Goal: Transaction & Acquisition: Book appointment/travel/reservation

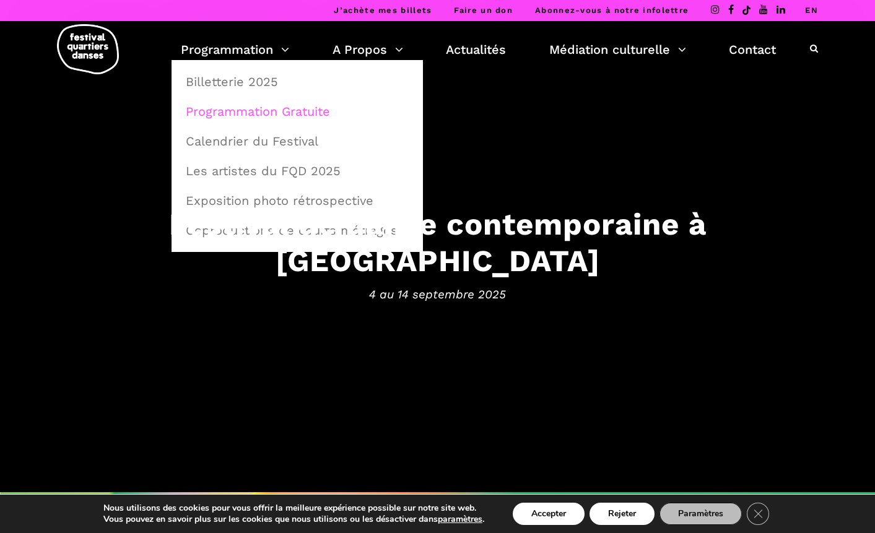
click at [260, 110] on link "Programmation Gratuite" at bounding box center [297, 111] width 238 height 28
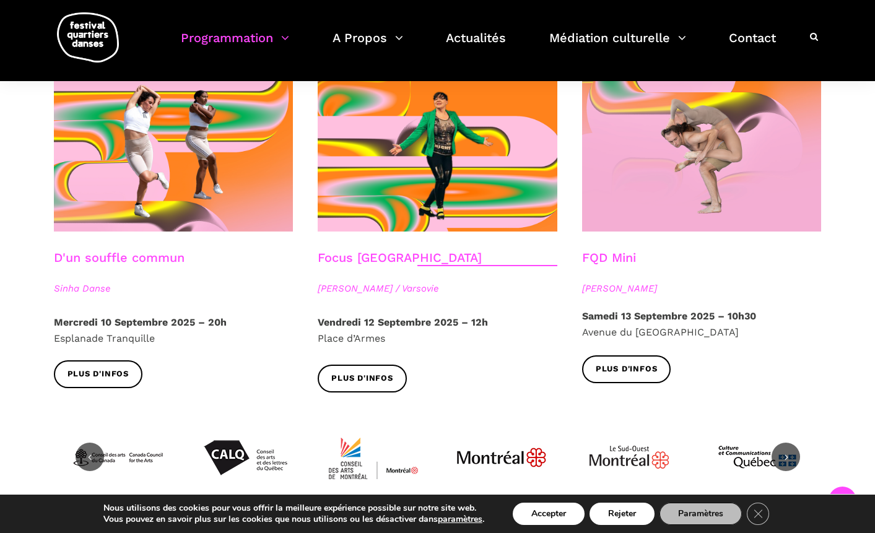
scroll to position [1398, 0]
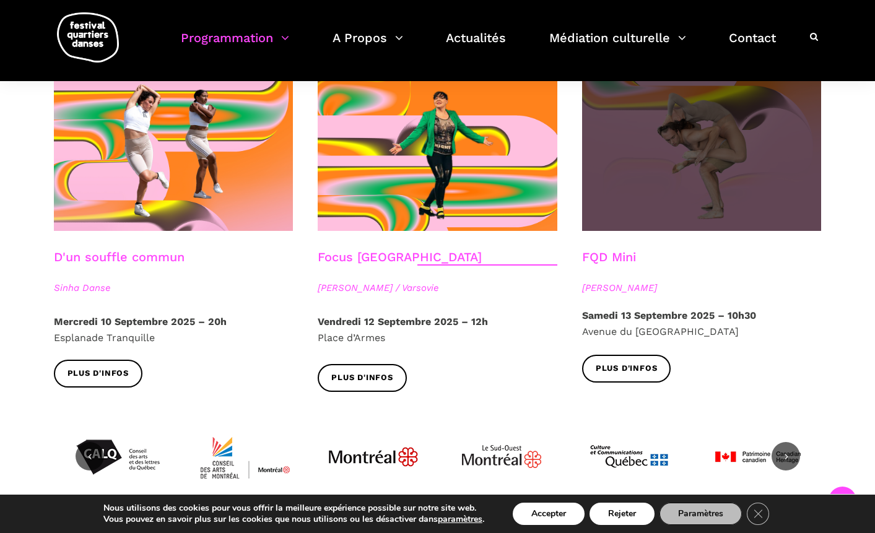
click at [682, 190] on span at bounding box center [702, 151] width 240 height 160
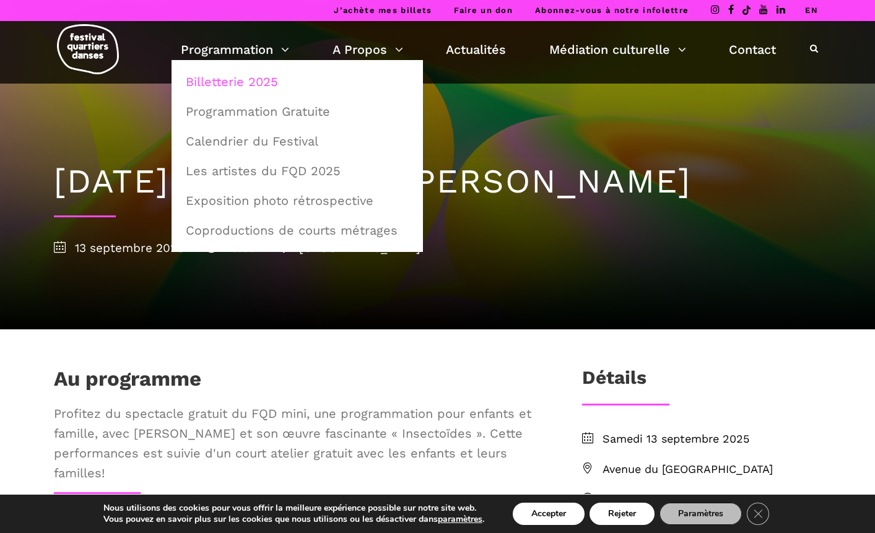
click at [246, 88] on link "Billetterie 2025" at bounding box center [297, 82] width 238 height 28
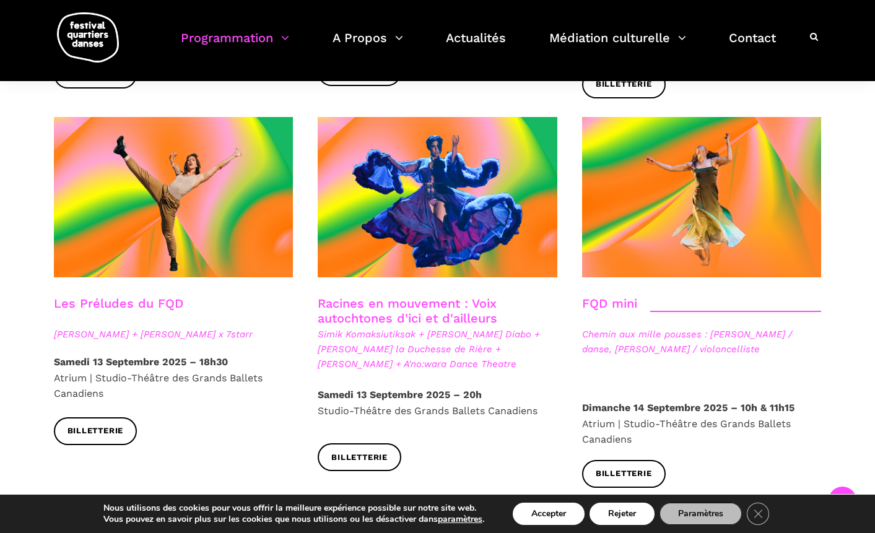
scroll to position [1756, 0]
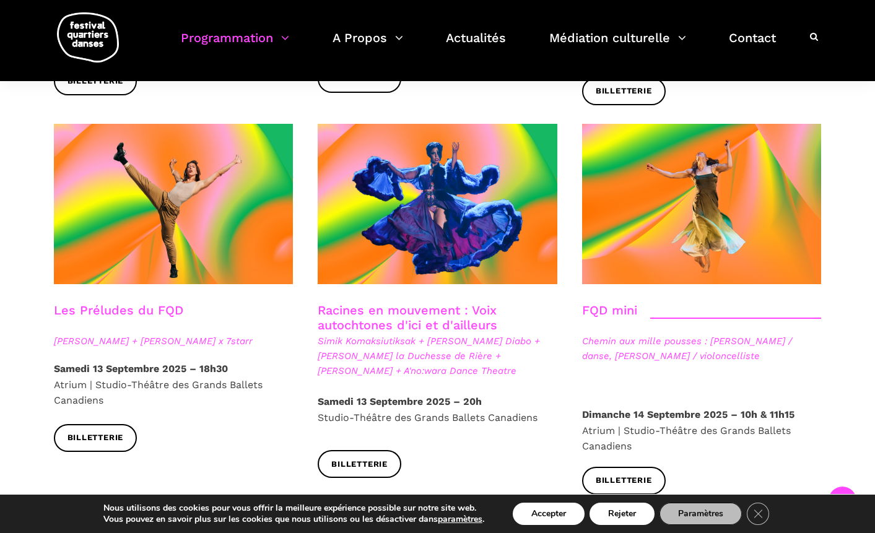
click at [400, 303] on link "Racines en mouvement : Voix autochtones d'ici et d'ailleurs" at bounding box center [408, 318] width 180 height 30
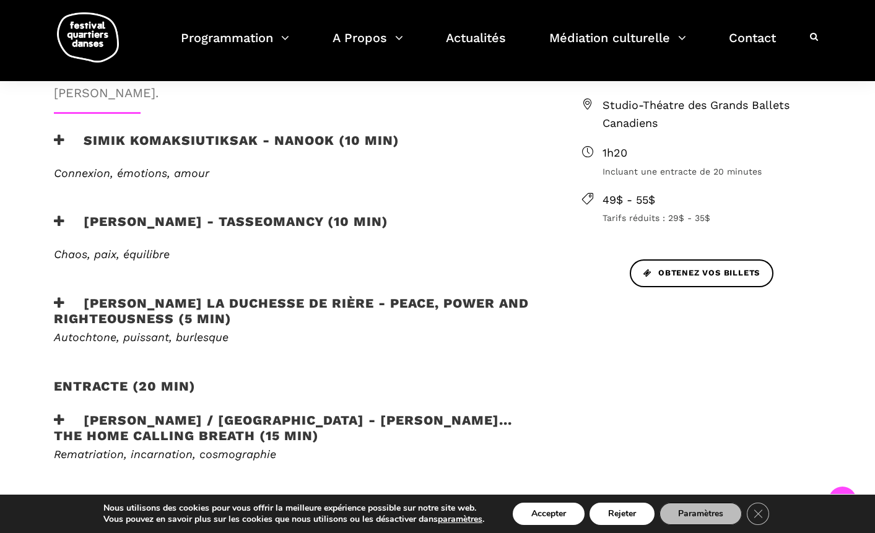
scroll to position [523, 0]
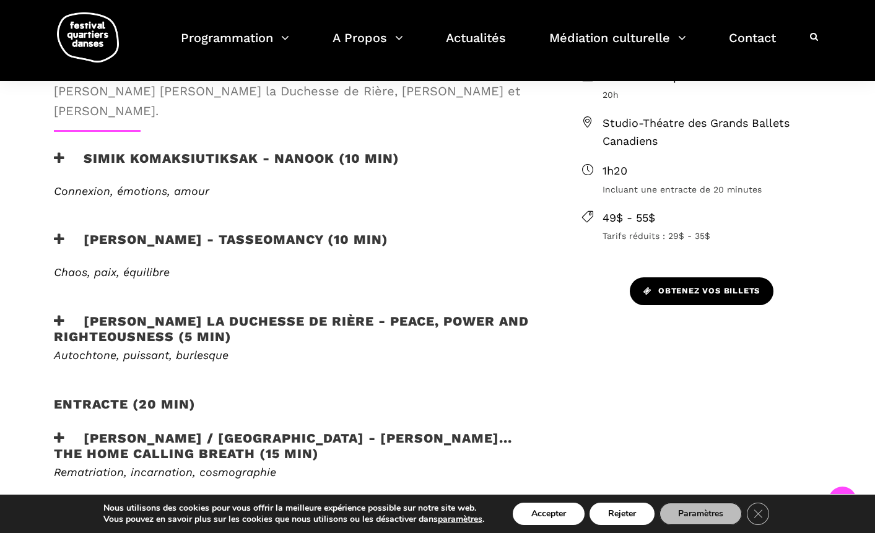
click at [667, 283] on link "Obtenez vos billets" at bounding box center [702, 292] width 144 height 28
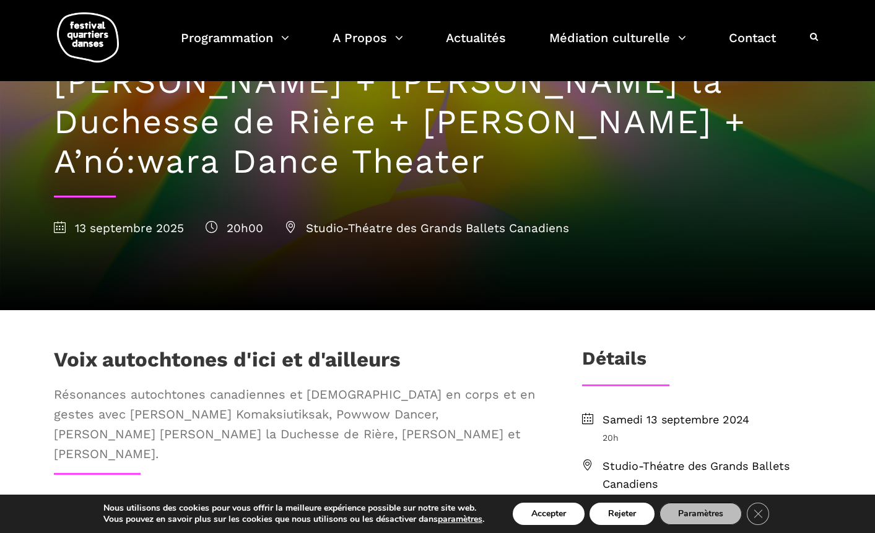
scroll to position [181, 0]
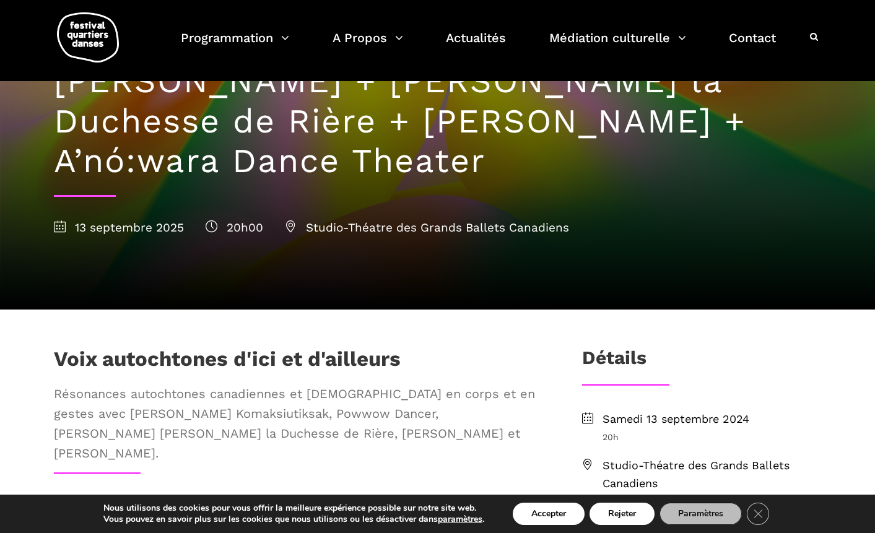
click at [55, 223] on icon at bounding box center [60, 227] width 12 height 12
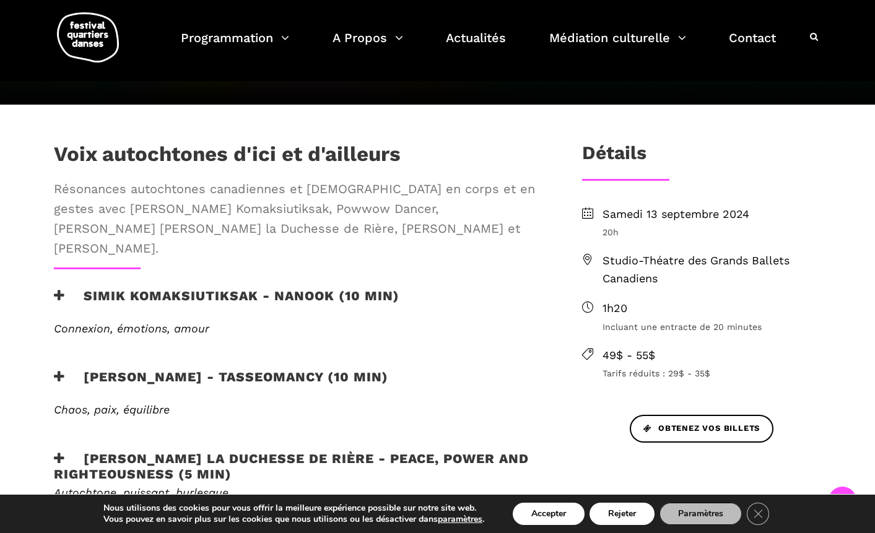
scroll to position [388, 0]
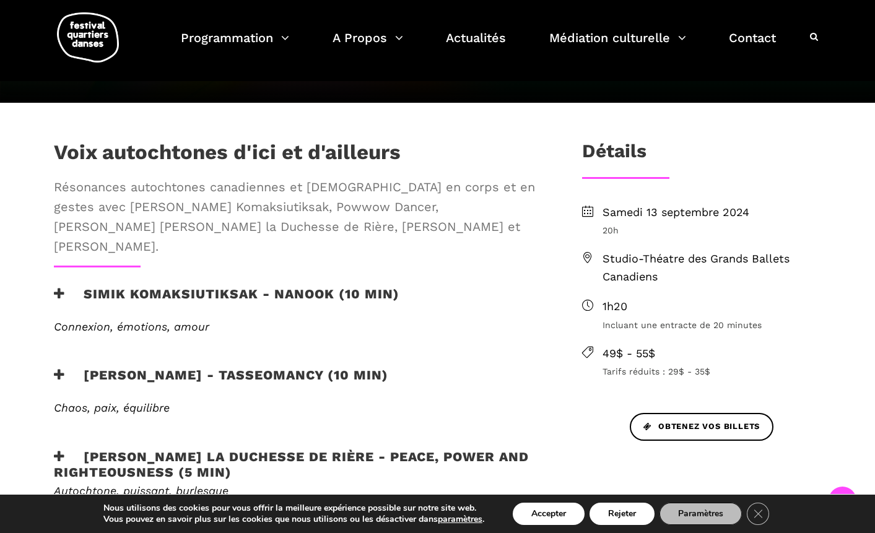
click at [240, 286] on h3 "Simik Komaksiutiksak - Nanook (10 min)" at bounding box center [227, 301] width 346 height 31
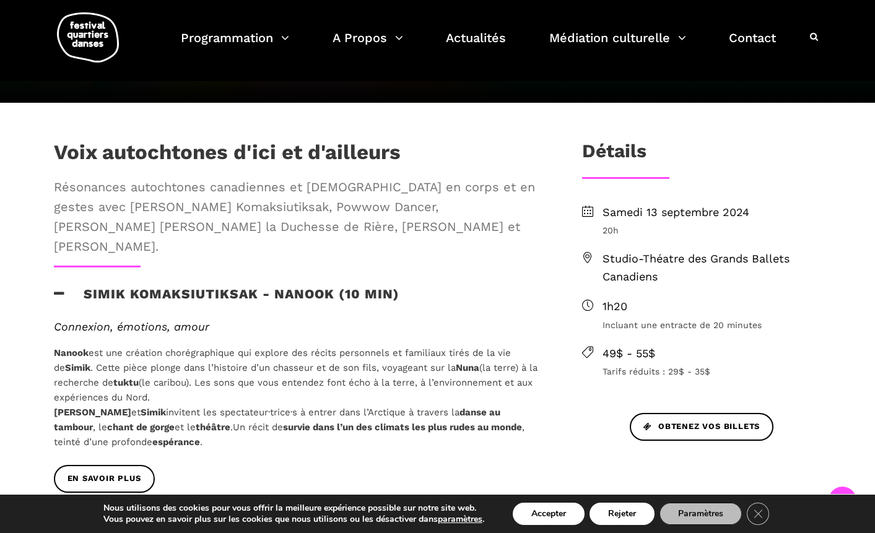
click at [242, 286] on h3 "Simik Komaksiutiksak - Nanook (10 min)" at bounding box center [227, 301] width 346 height 31
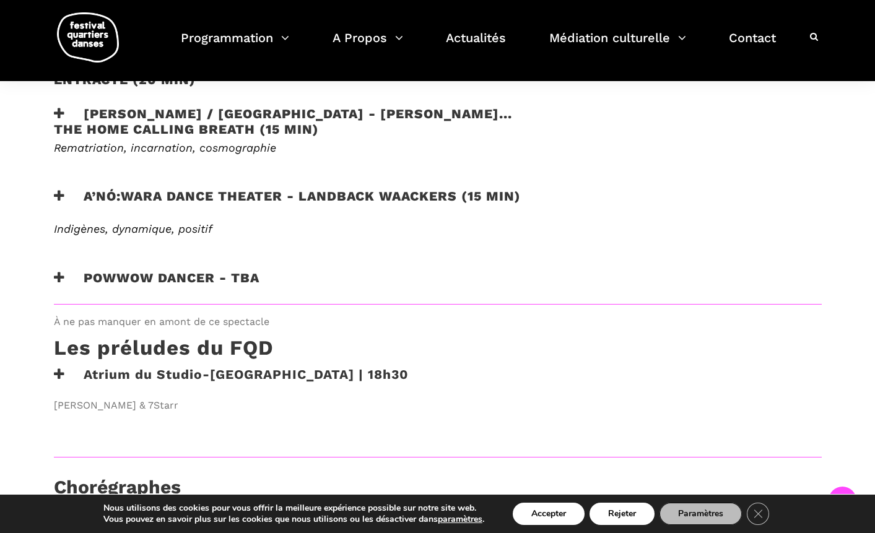
scroll to position [844, 0]
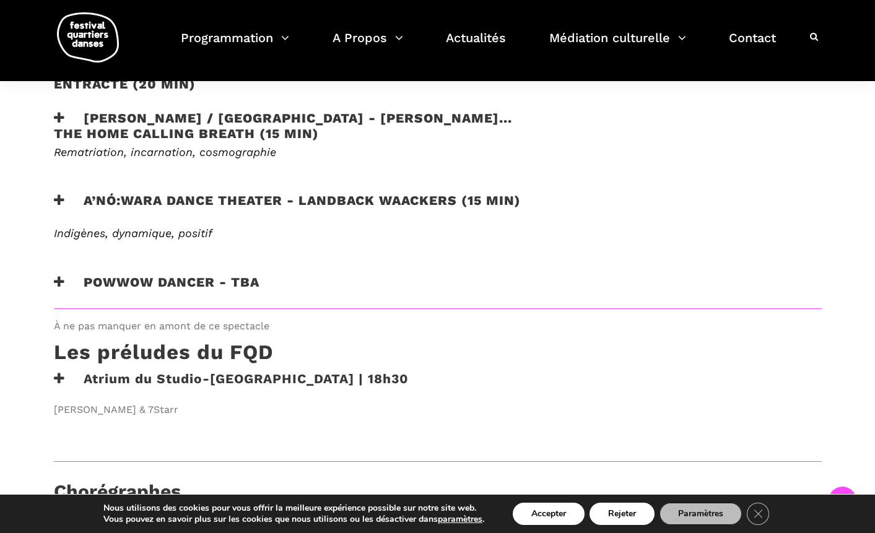
click at [197, 274] on h3 "Powwow dancer - tba" at bounding box center [157, 289] width 206 height 31
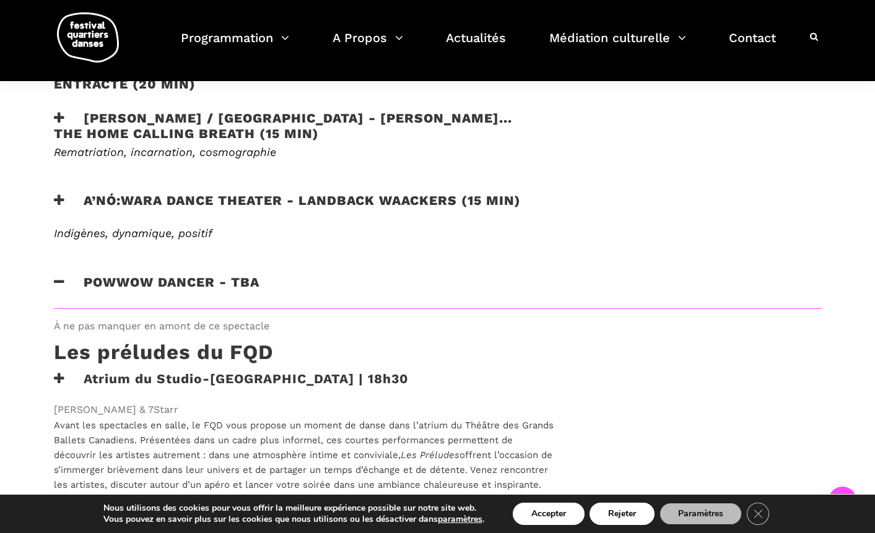
click at [197, 274] on h3 "Powwow dancer - tba" at bounding box center [157, 289] width 206 height 31
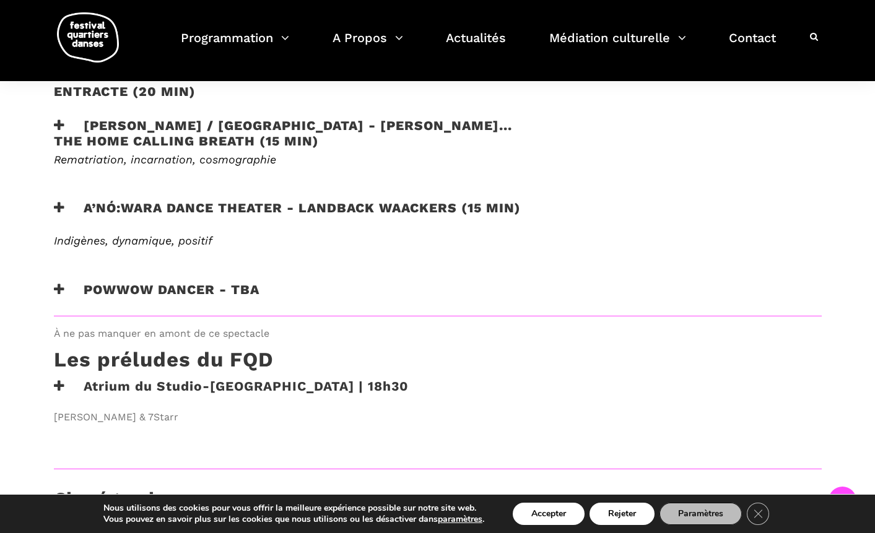
scroll to position [836, 0]
drag, startPoint x: 283, startPoint y: 263, endPoint x: 100, endPoint y: 260, distance: 182.8
click at [100, 260] on div "Voix autochtones d'ici et d'ailleurs Résonances autochtones canadiennes et aust…" at bounding box center [298, 4] width 513 height 624
click at [334, 264] on div "En savoir plus" at bounding box center [298, 273] width 513 height 19
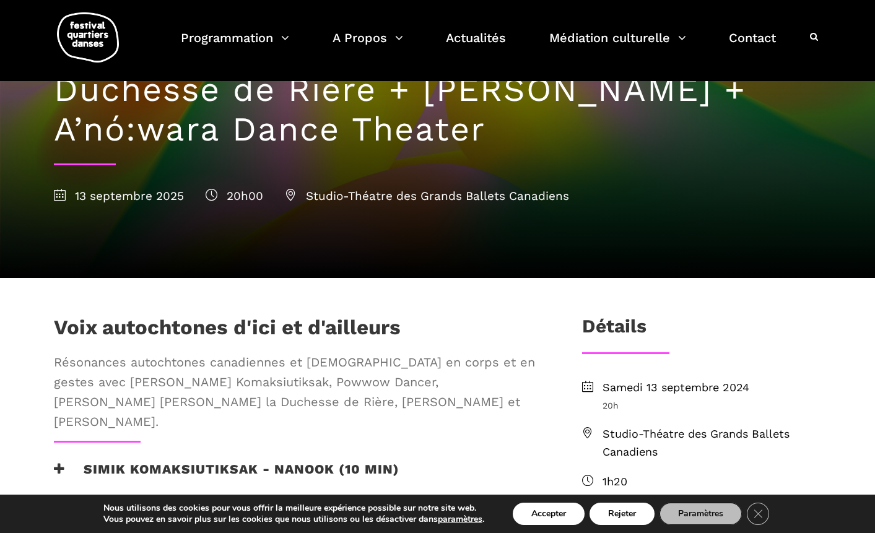
scroll to position [0, 0]
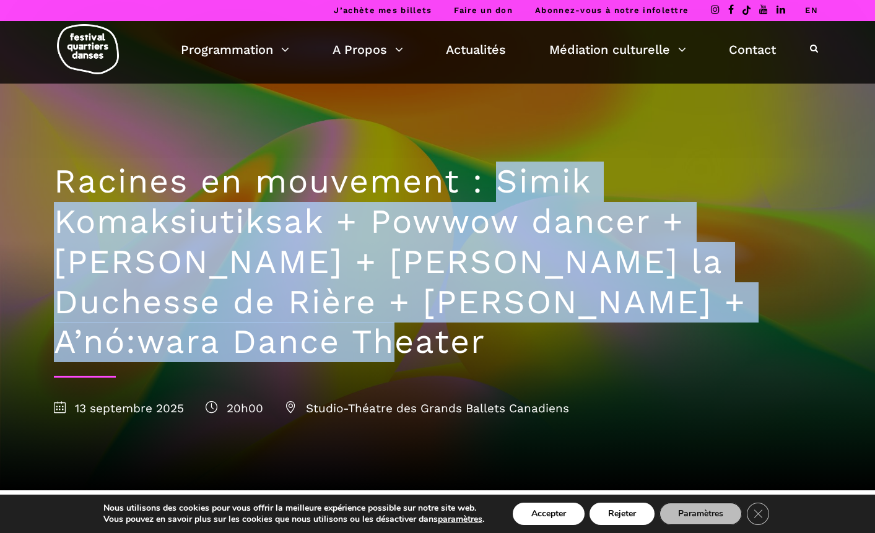
drag, startPoint x: 496, startPoint y: 175, endPoint x: 383, endPoint y: 346, distance: 205.1
click at [383, 346] on h1 "Racines en mouvement : Simik Komaksiutiksak + Powwow dancer + Marshall Diabo + …" at bounding box center [438, 262] width 768 height 201
copy h1 "Simik Komaksiutiksak + Powwow dancer + Marshall Diabo + Lou Lou la Duchesse de …"
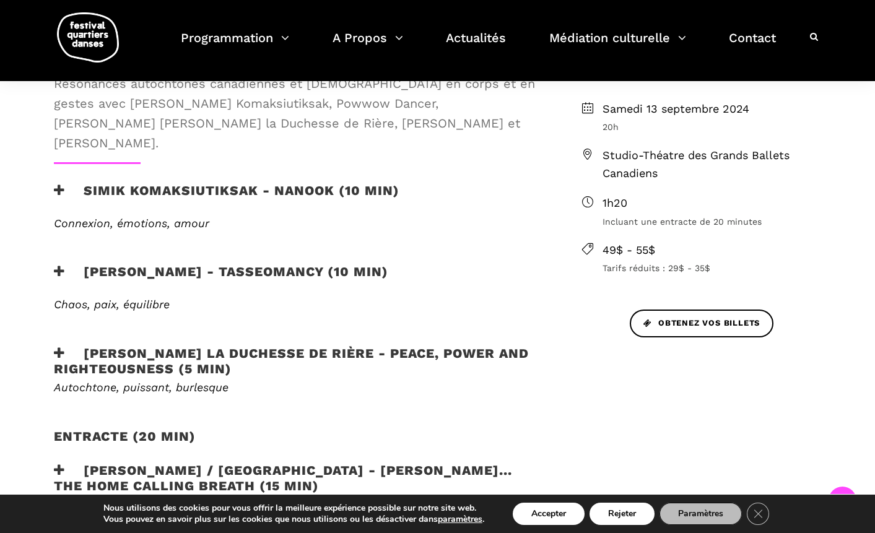
scroll to position [492, 0]
